Goal: Find specific page/section: Find specific page/section

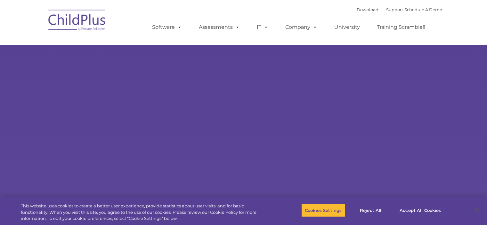
select select "MEDIUM"
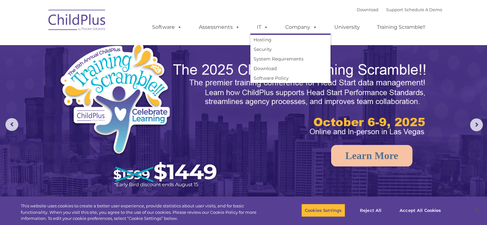
click at [259, 26] on link "IT" at bounding box center [263, 27] width 24 height 13
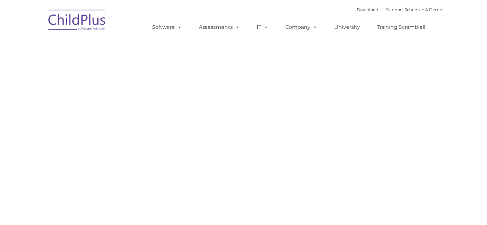
type input ""
